Goal: Information Seeking & Learning: Learn about a topic

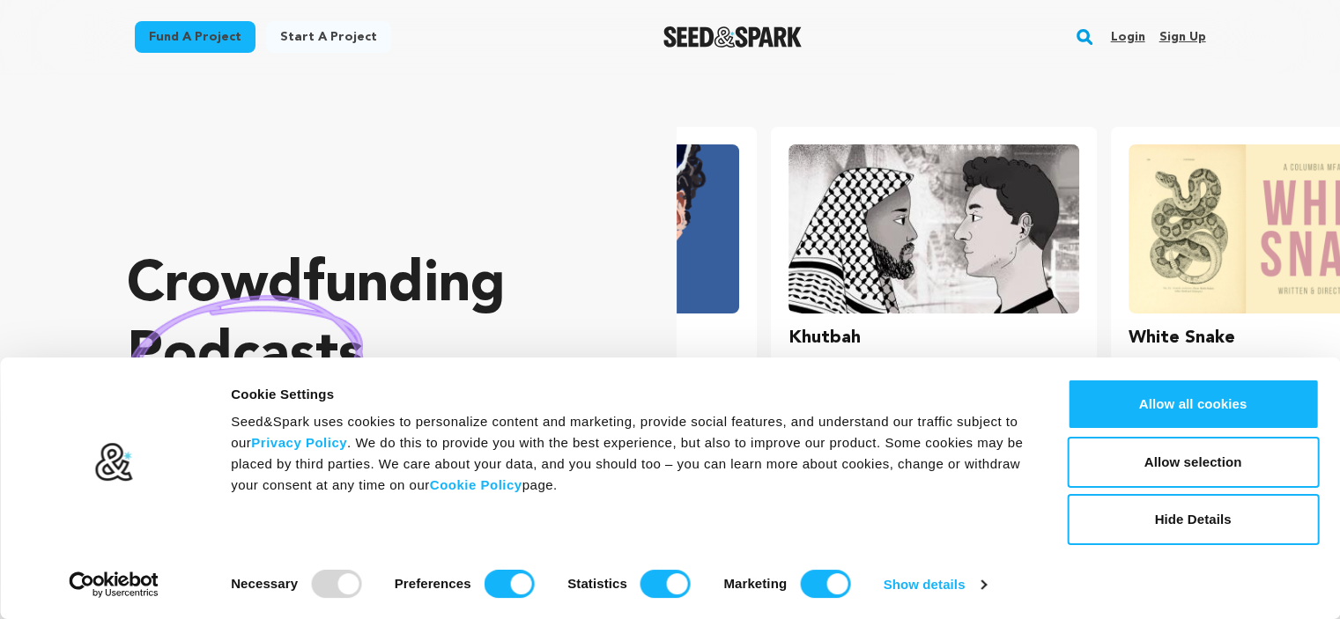
scroll to position [0, 353]
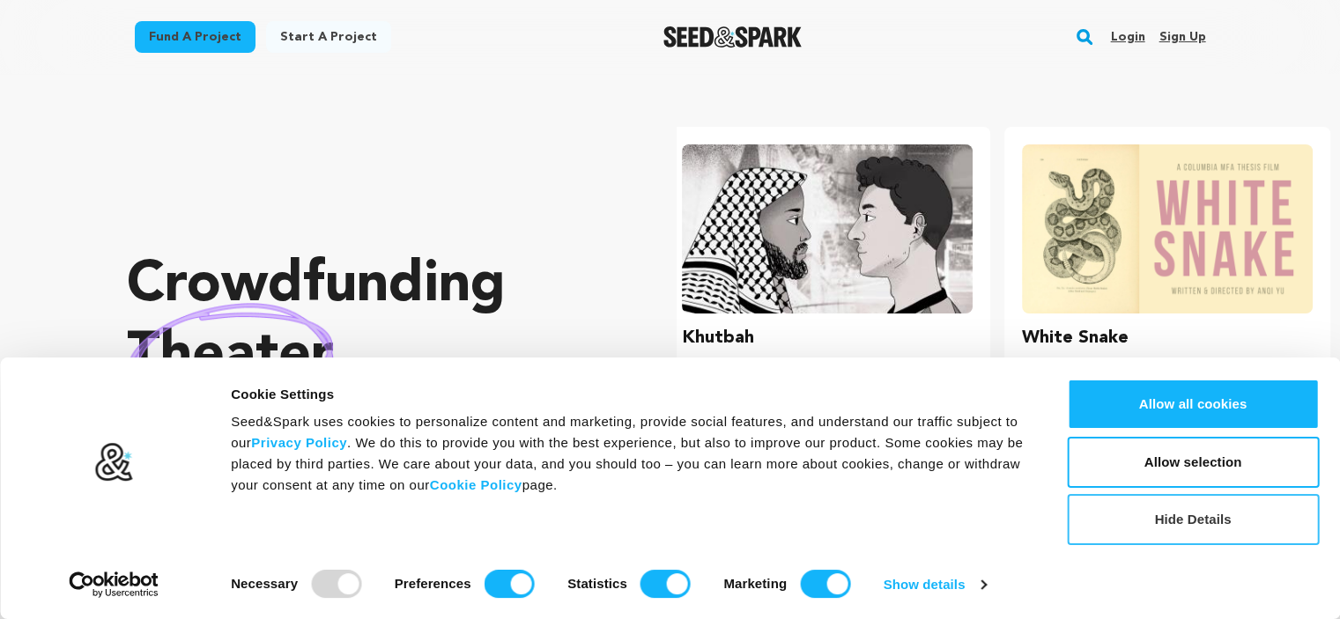
click at [1200, 524] on button "Hide Details" at bounding box center [1193, 519] width 252 height 51
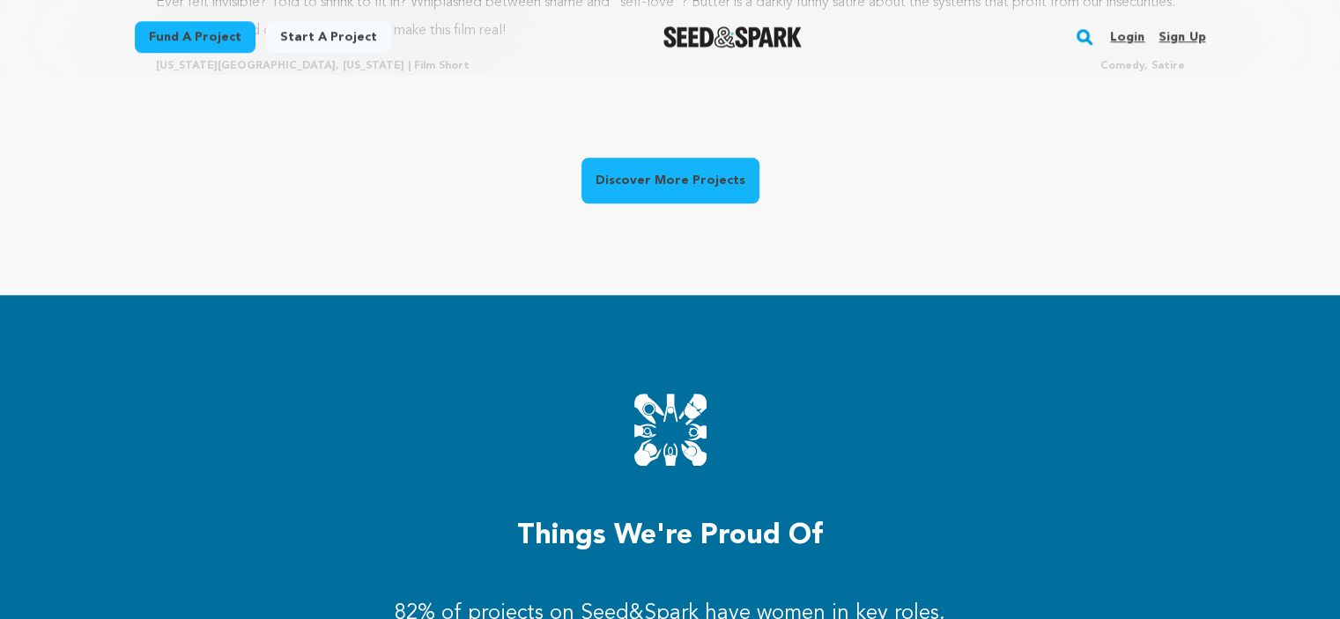
click at [685, 194] on link "Discover More Projects" at bounding box center [671, 181] width 178 height 46
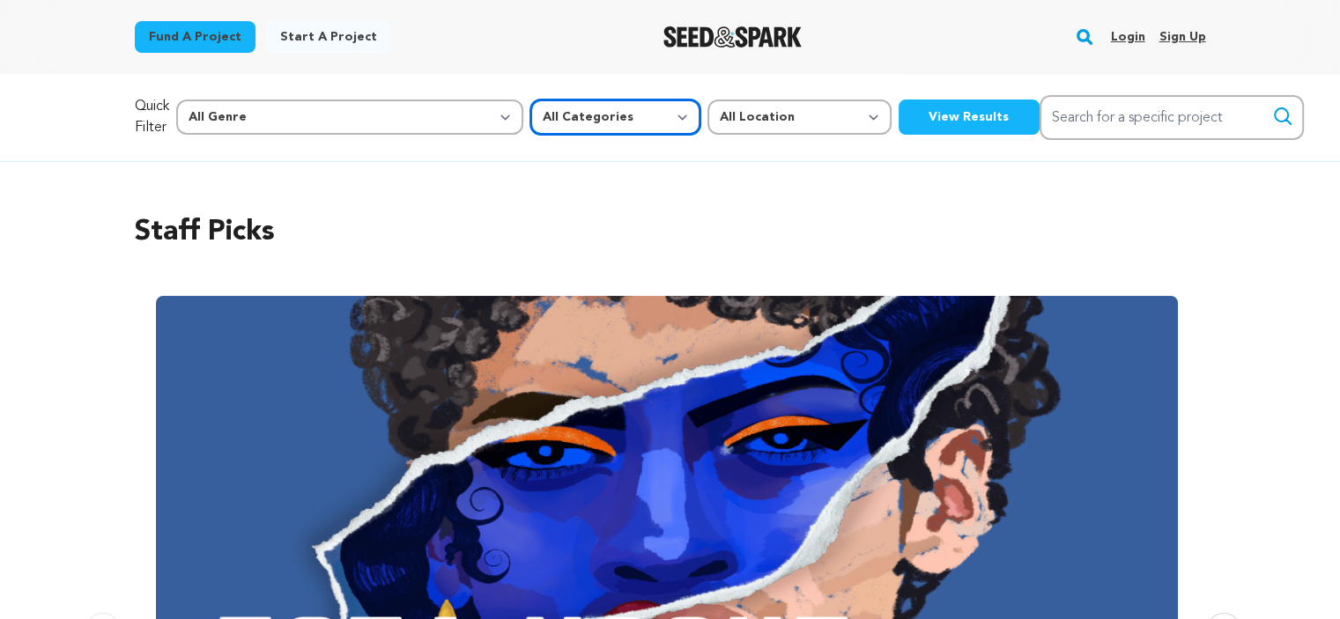
click at [530, 109] on select "All Categories Film Feature Film Short Series Music Video Comics Artist Residen…" at bounding box center [615, 117] width 170 height 35
select select "382"
click at [530, 100] on select "All Categories Film Feature Film Short Series Music Video Comics Artist Residen…" at bounding box center [615, 117] width 170 height 35
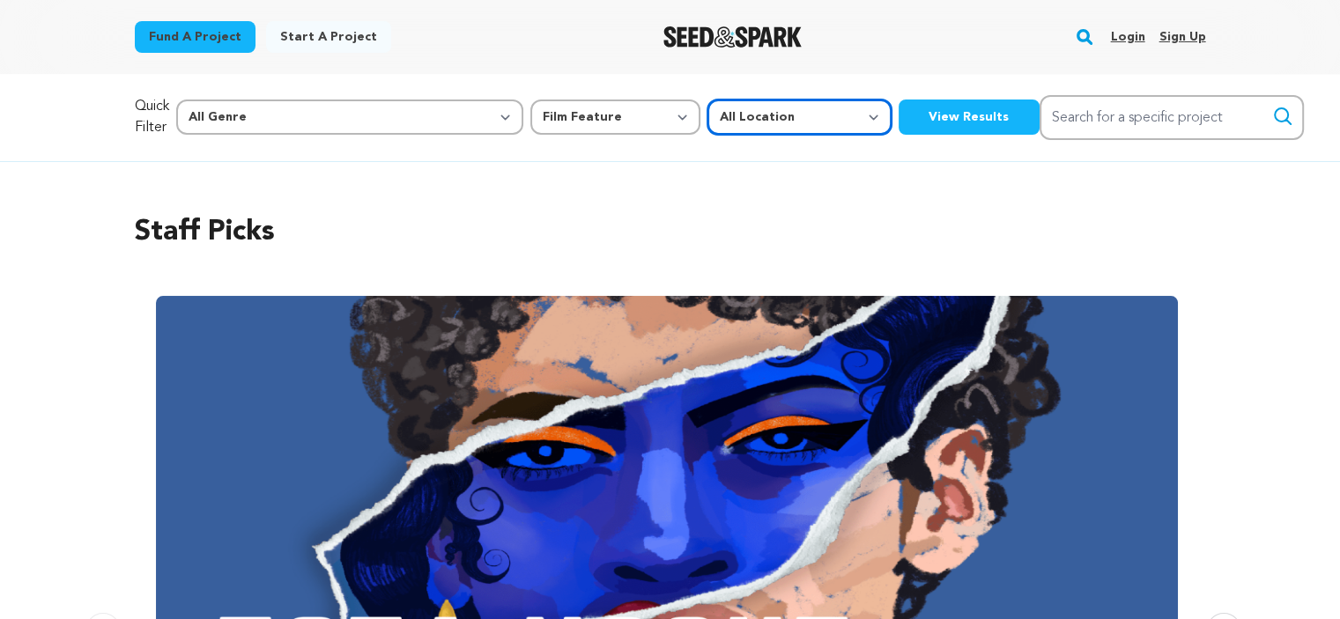
click at [708, 125] on select "All Location Everywhere United States Canada" at bounding box center [800, 117] width 184 height 35
select select
click at [708, 100] on select "All Location Everywhere United States Canada" at bounding box center [800, 117] width 184 height 35
click at [899, 118] on button "View Results" at bounding box center [969, 117] width 141 height 35
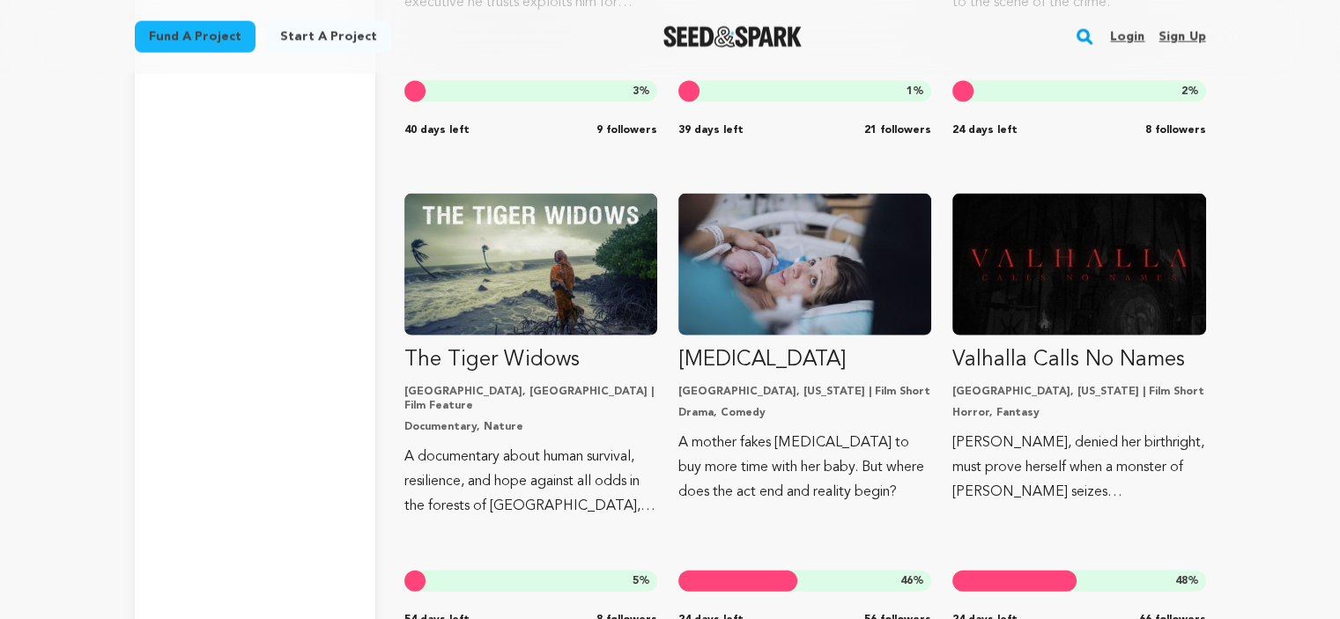
scroll to position [3877, 0]
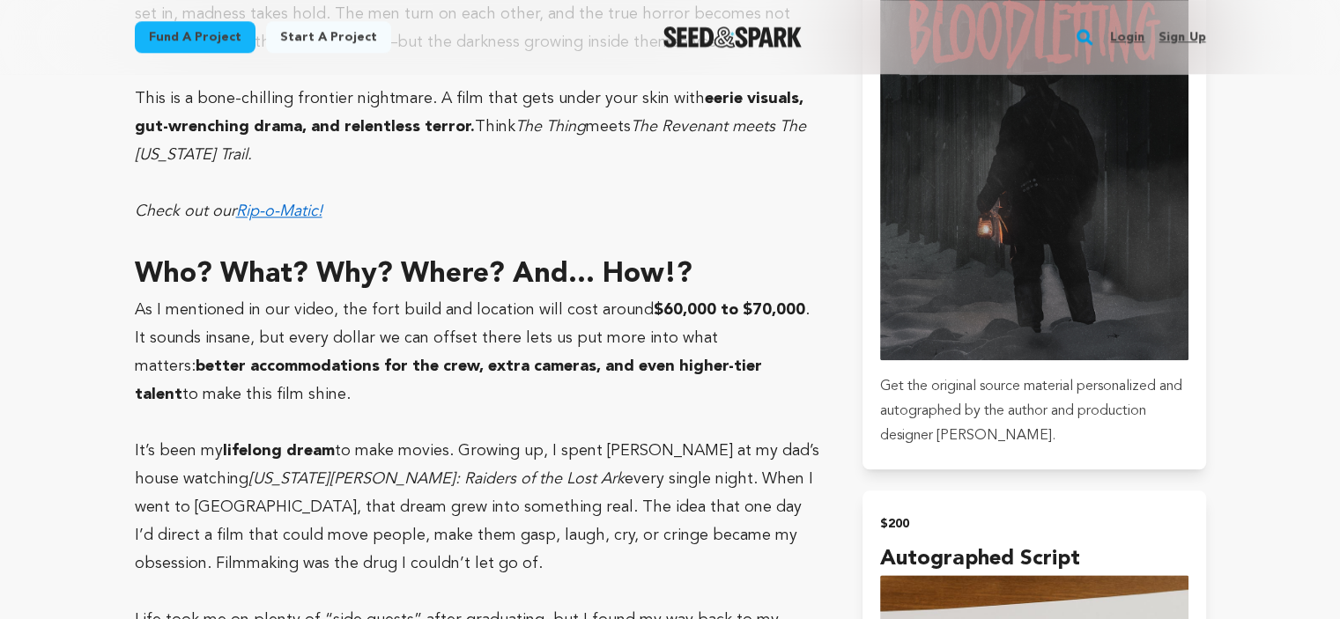
scroll to position [2027, 0]
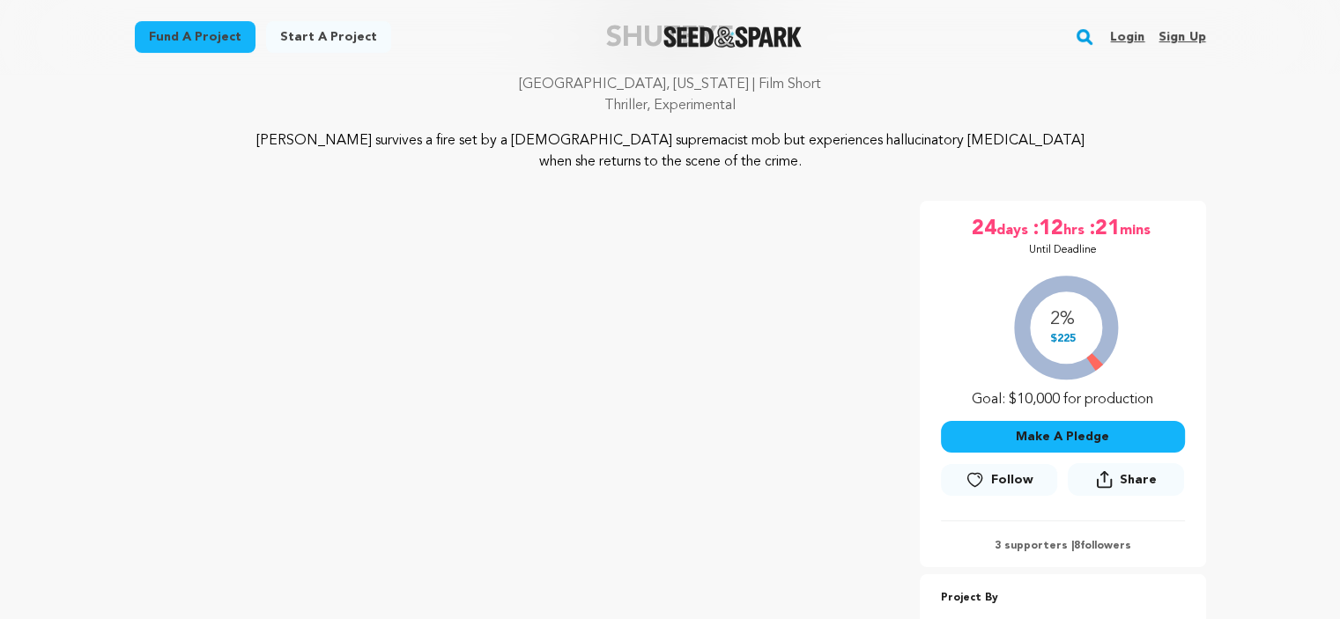
scroll to position [145, 0]
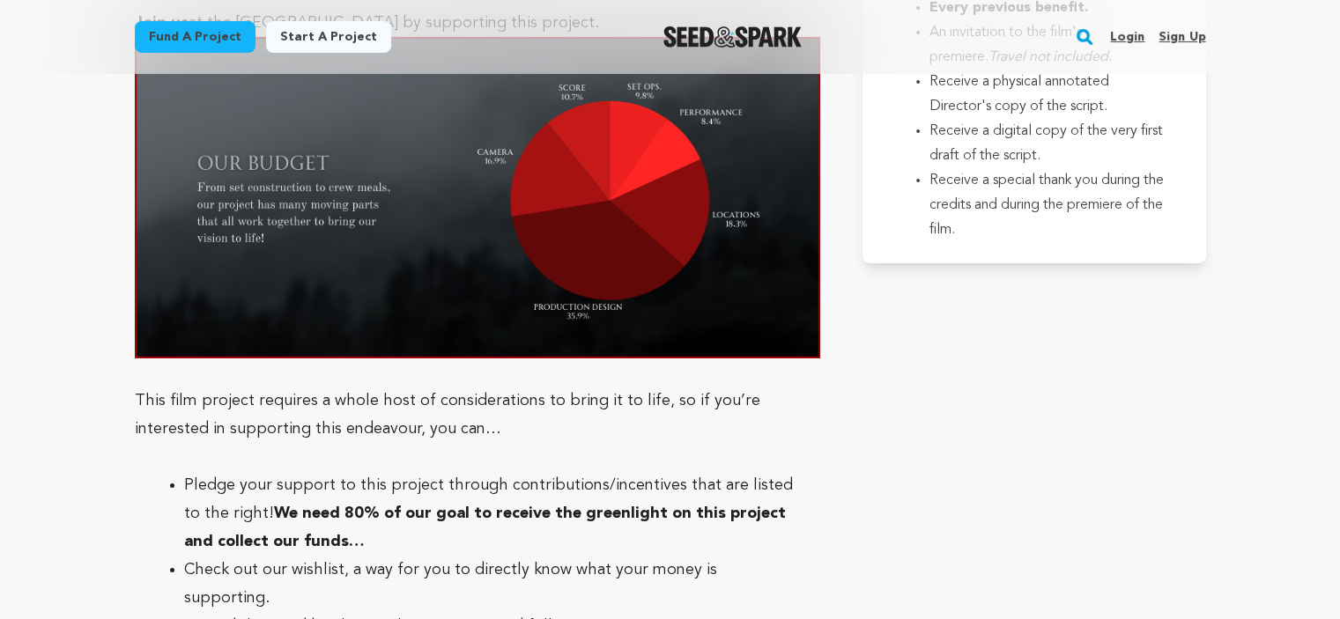
scroll to position [6023, 0]
